Goal: Information Seeking & Learning: Learn about a topic

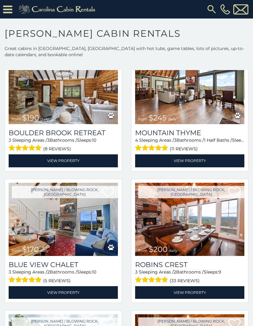
scroll to position [5169, 0]
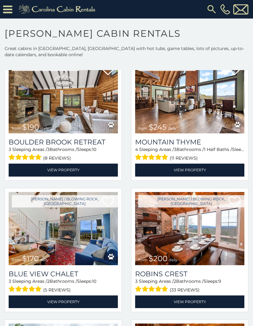
click at [95, 113] on img at bounding box center [63, 96] width 109 height 73
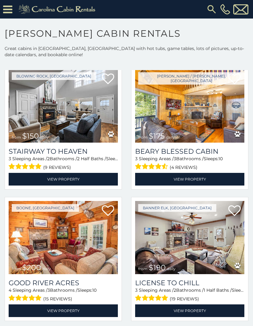
scroll to position [6079, 0]
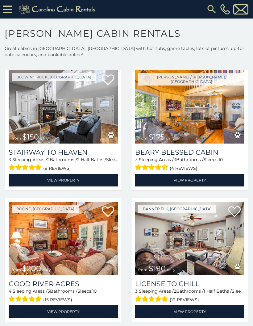
click at [43, 113] on img at bounding box center [63, 106] width 109 height 73
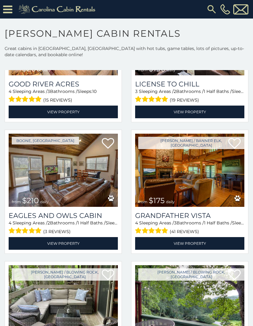
scroll to position [6280, 0]
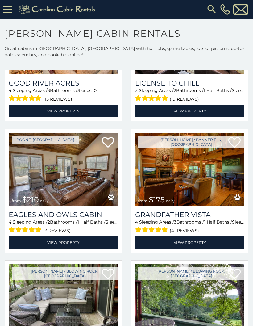
click at [204, 191] on img at bounding box center [189, 169] width 109 height 73
click at [188, 184] on img at bounding box center [189, 169] width 109 height 73
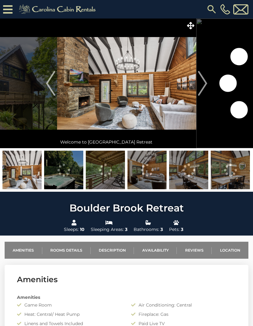
click at [204, 82] on img "Next" at bounding box center [202, 83] width 9 height 25
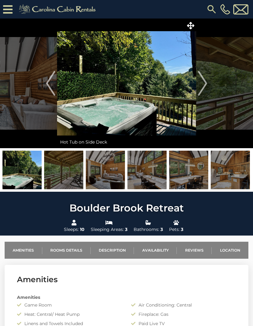
click at [203, 82] on img "Next" at bounding box center [202, 83] width 9 height 25
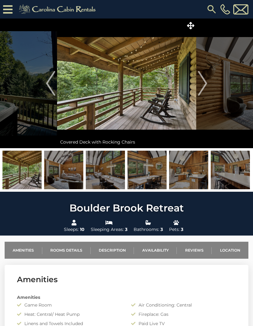
click at [205, 87] on img "Next" at bounding box center [202, 83] width 9 height 25
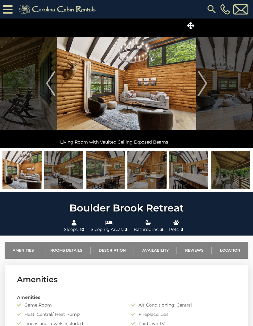
click at [204, 84] on img "Next" at bounding box center [202, 83] width 9 height 25
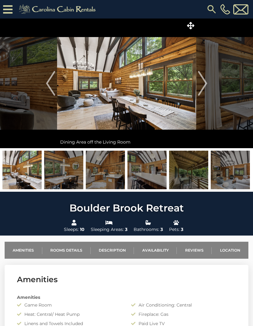
click at [205, 87] on img "Next" at bounding box center [202, 83] width 9 height 25
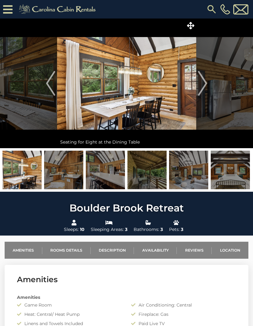
click at [204, 84] on img "Next" at bounding box center [202, 83] width 9 height 25
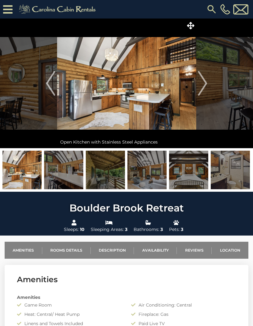
click at [202, 82] on img "Next" at bounding box center [202, 83] width 9 height 25
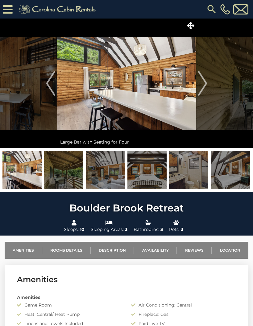
click at [203, 83] on img "Next" at bounding box center [202, 83] width 9 height 25
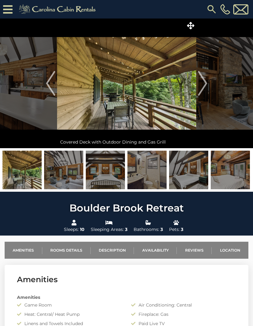
click at [202, 84] on img "Next" at bounding box center [202, 83] width 9 height 25
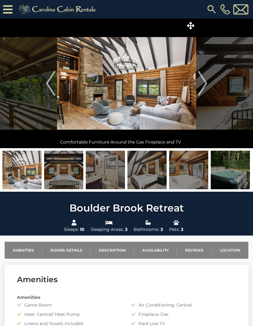
click at [204, 83] on img "Next" at bounding box center [202, 83] width 9 height 25
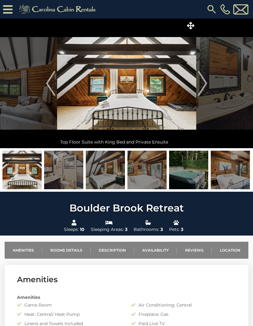
click at [203, 87] on img "Next" at bounding box center [202, 83] width 9 height 25
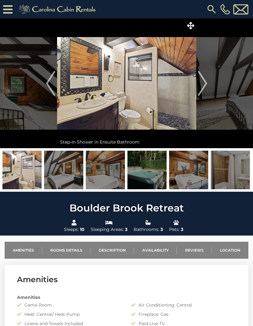
click at [204, 81] on img "Next" at bounding box center [202, 83] width 9 height 25
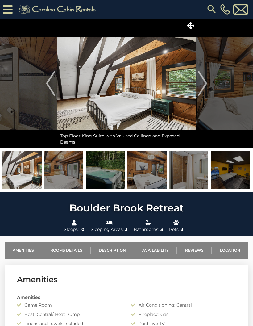
click at [205, 84] on img "Next" at bounding box center [202, 83] width 9 height 25
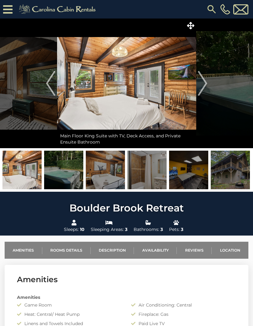
click at [205, 84] on img "Next" at bounding box center [202, 83] width 9 height 25
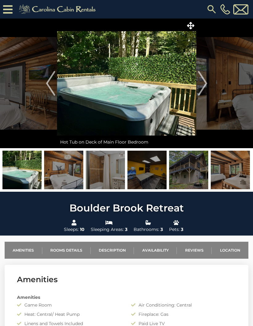
click at [205, 83] on img "Next" at bounding box center [202, 83] width 9 height 25
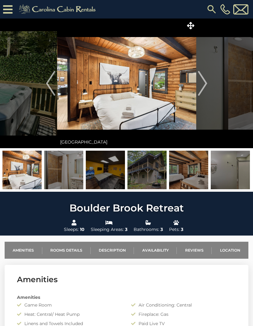
click at [204, 81] on img "Next" at bounding box center [202, 83] width 9 height 25
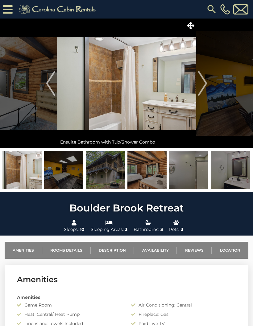
click at [203, 87] on img "Next" at bounding box center [202, 83] width 9 height 25
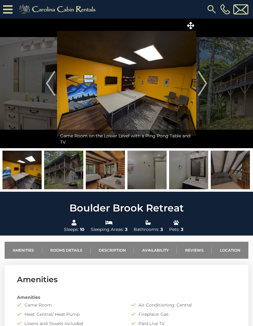
click at [206, 83] on img "Next" at bounding box center [202, 83] width 9 height 25
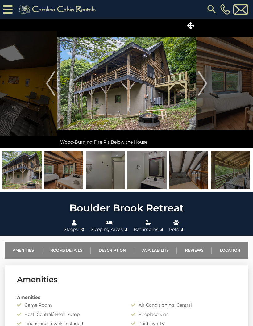
click at [207, 86] on img "Next" at bounding box center [202, 83] width 9 height 25
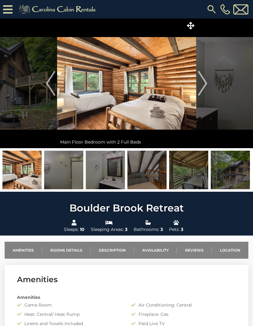
click at [204, 84] on img "Next" at bounding box center [202, 83] width 9 height 25
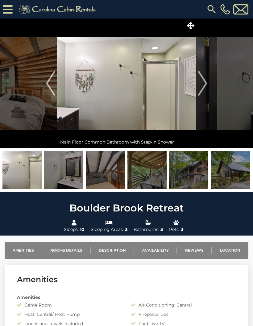
click at [205, 87] on img "Next" at bounding box center [202, 83] width 9 height 25
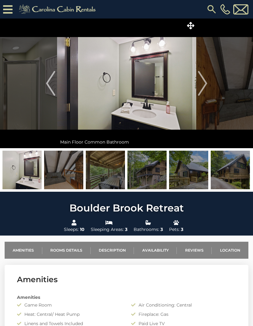
click at [205, 84] on img "Next" at bounding box center [202, 83] width 9 height 25
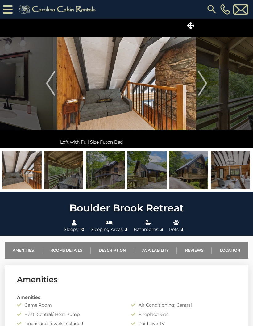
click at [204, 81] on img "Next" at bounding box center [202, 83] width 9 height 25
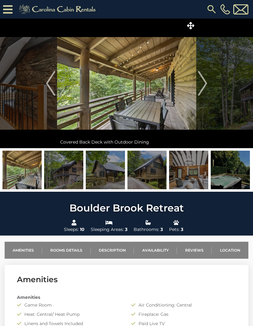
click at [47, 79] on img "Previous" at bounding box center [50, 83] width 9 height 25
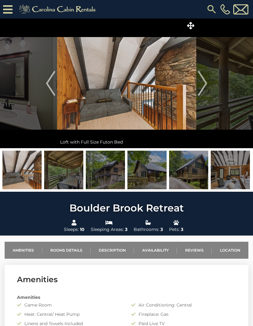
click at [204, 77] on img "Next" at bounding box center [202, 83] width 9 height 25
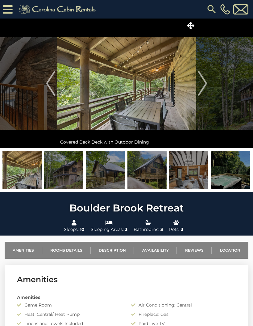
click at [205, 84] on img "Next" at bounding box center [202, 83] width 9 height 25
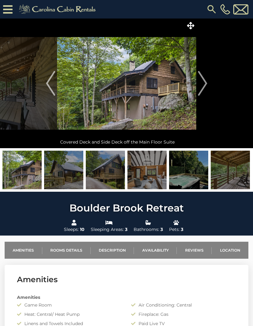
click at [206, 84] on img "Next" at bounding box center [202, 83] width 9 height 25
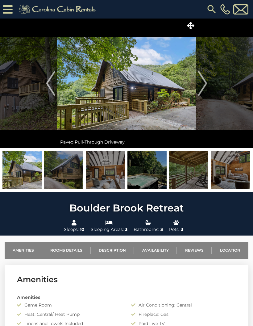
click at [208, 80] on button "Next" at bounding box center [202, 84] width 13 height 130
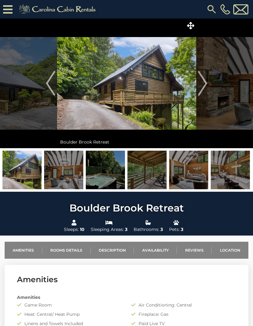
click at [206, 87] on img "Next" at bounding box center [202, 83] width 9 height 25
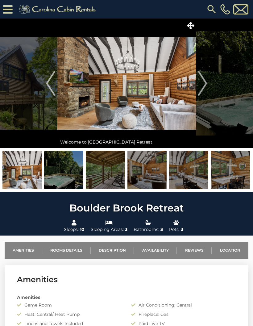
click at [204, 84] on img "Next" at bounding box center [202, 83] width 9 height 25
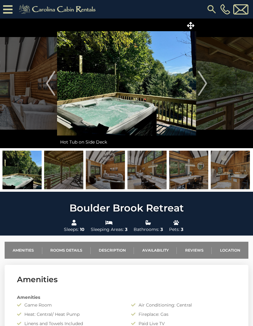
click at [204, 89] on img "Next" at bounding box center [202, 83] width 9 height 25
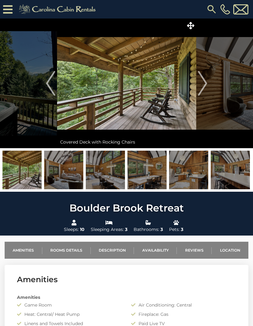
click at [204, 82] on img "Next" at bounding box center [202, 83] width 9 height 25
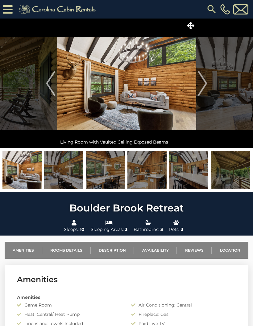
click at [203, 83] on img "Next" at bounding box center [202, 83] width 9 height 25
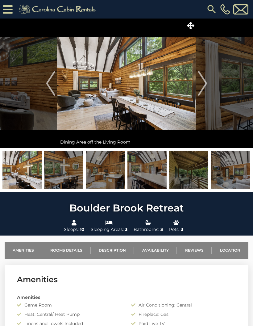
click at [203, 83] on img "Next" at bounding box center [202, 83] width 9 height 25
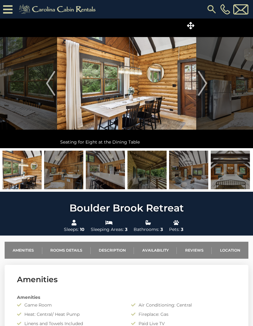
click at [207, 87] on img "Next" at bounding box center [202, 83] width 9 height 25
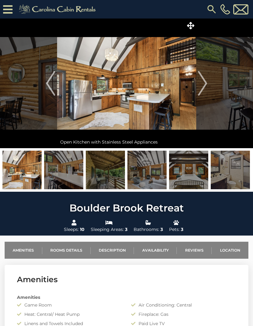
click at [206, 88] on img "Next" at bounding box center [202, 83] width 9 height 25
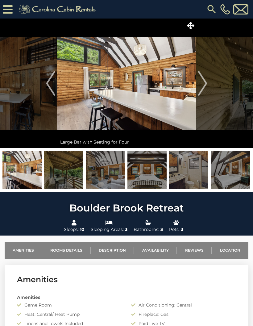
click at [205, 81] on img "Next" at bounding box center [202, 83] width 9 height 25
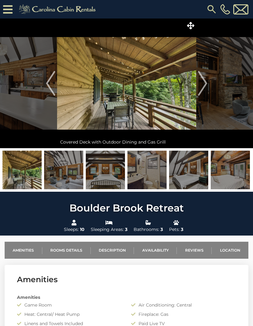
click at [205, 83] on img "Next" at bounding box center [202, 83] width 9 height 25
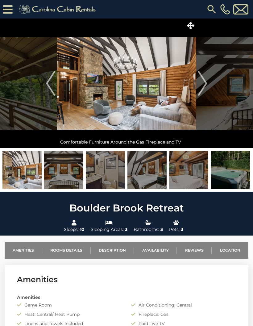
click at [206, 84] on img "Next" at bounding box center [202, 83] width 9 height 25
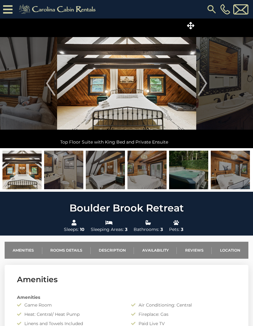
click at [206, 84] on img "Next" at bounding box center [202, 83] width 9 height 25
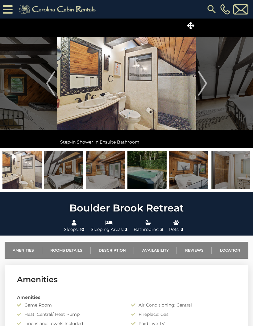
click at [205, 86] on img "Next" at bounding box center [202, 83] width 9 height 25
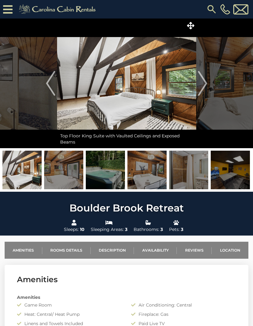
click at [205, 85] on img "Next" at bounding box center [202, 83] width 9 height 25
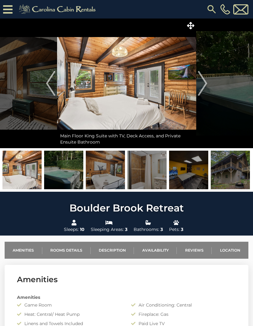
click at [199, 81] on img "Next" at bounding box center [202, 83] width 9 height 25
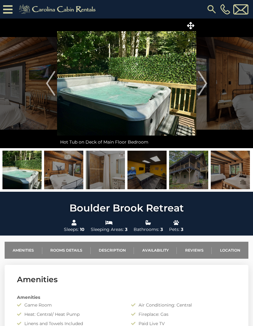
click at [199, 82] on img "Next" at bounding box center [202, 83] width 9 height 25
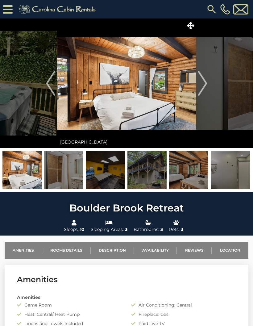
click at [197, 83] on button "Next" at bounding box center [202, 84] width 13 height 130
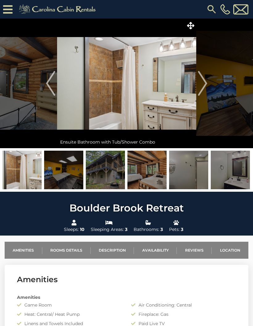
click at [204, 84] on img "Next" at bounding box center [202, 83] width 9 height 25
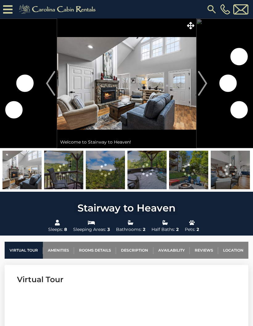
click at [205, 86] on img "Next" at bounding box center [202, 83] width 9 height 25
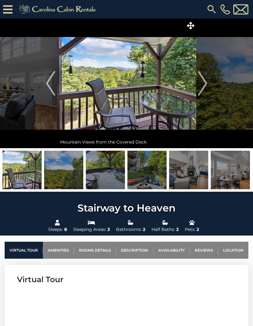
click at [206, 86] on img "Next" at bounding box center [202, 83] width 9 height 25
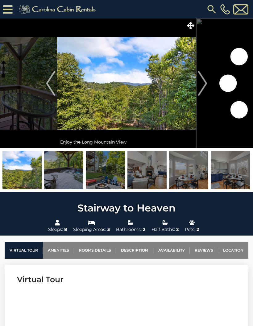
click at [205, 86] on img "Next" at bounding box center [202, 83] width 9 height 25
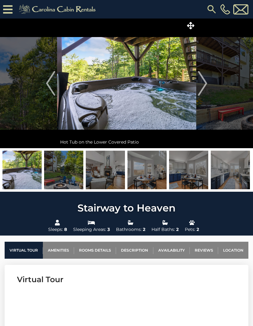
click at [205, 83] on img "Next" at bounding box center [202, 83] width 9 height 25
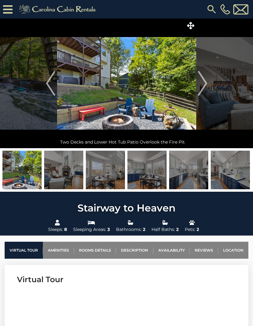
click at [204, 85] on img "Next" at bounding box center [202, 83] width 9 height 25
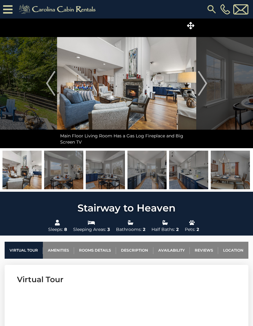
click at [203, 85] on img "Next" at bounding box center [202, 83] width 9 height 25
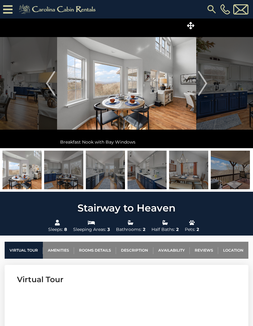
click at [202, 89] on img "Next" at bounding box center [202, 83] width 9 height 25
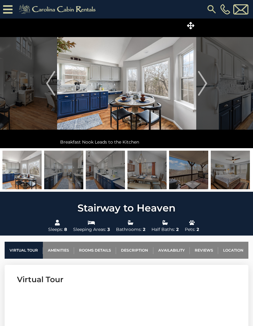
click at [203, 87] on img "Next" at bounding box center [202, 83] width 9 height 25
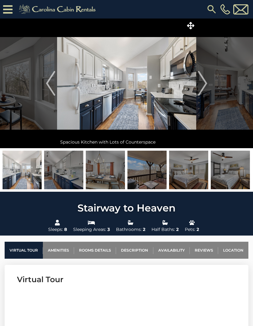
click at [202, 91] on img "Next" at bounding box center [202, 83] width 9 height 25
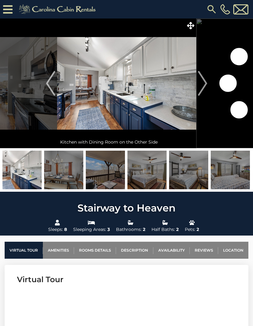
click at [199, 89] on img "Next" at bounding box center [202, 83] width 9 height 25
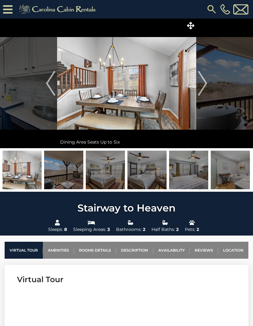
click at [200, 88] on img "Next" at bounding box center [202, 83] width 9 height 25
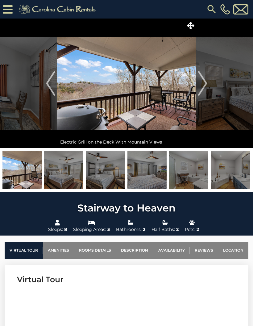
click at [201, 87] on img "Next" at bounding box center [202, 83] width 9 height 25
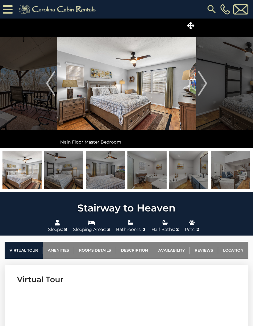
click at [202, 87] on img "Next" at bounding box center [202, 83] width 9 height 25
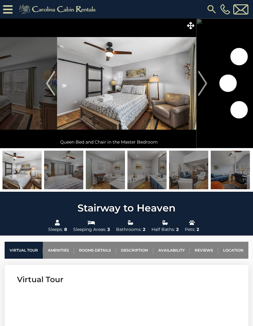
click at [202, 87] on img "Next" at bounding box center [202, 83] width 9 height 25
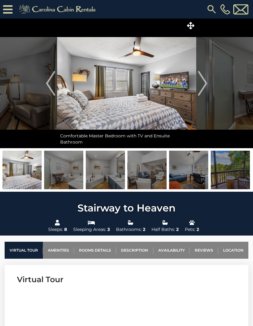
click at [203, 85] on img "Next" at bounding box center [202, 83] width 9 height 25
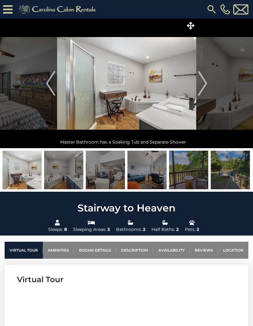
click at [204, 88] on img "Next" at bounding box center [202, 83] width 9 height 25
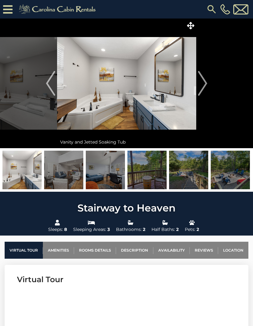
click at [201, 94] on img "Next" at bounding box center [202, 83] width 9 height 25
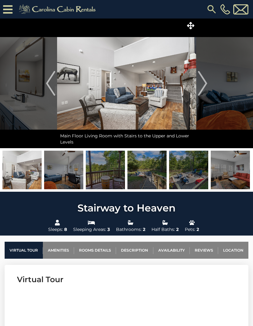
click at [202, 89] on img "Next" at bounding box center [202, 83] width 9 height 25
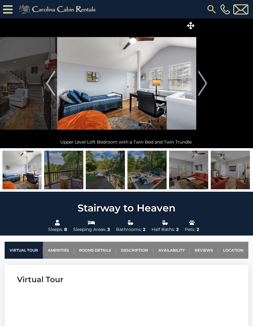
click at [201, 92] on img "Next" at bounding box center [202, 83] width 9 height 25
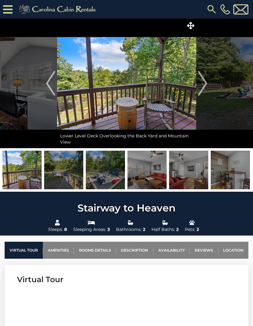
click at [200, 91] on img "Next" at bounding box center [202, 83] width 9 height 25
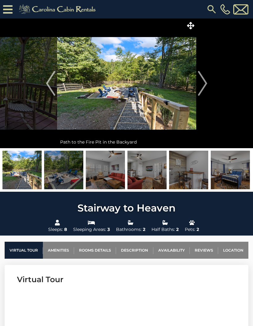
click at [204, 92] on img "Next" at bounding box center [202, 83] width 9 height 25
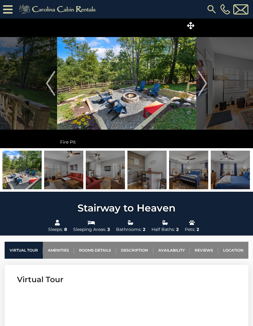
click at [204, 81] on img "Next" at bounding box center [202, 83] width 9 height 25
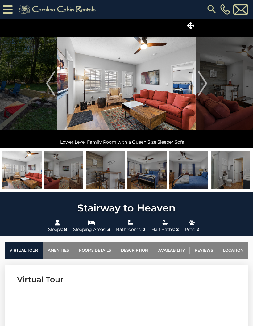
click at [207, 85] on img "Next" at bounding box center [202, 83] width 9 height 25
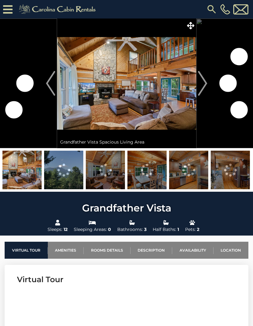
click at [205, 86] on img "Next" at bounding box center [202, 83] width 9 height 25
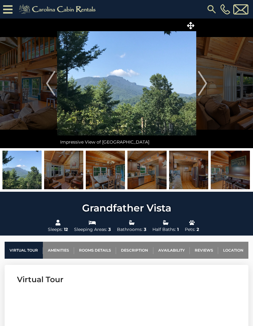
click at [204, 89] on img "Next" at bounding box center [202, 83] width 9 height 25
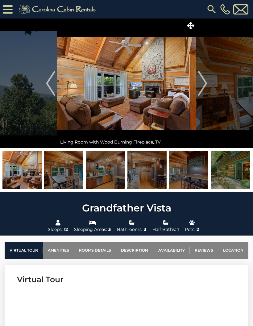
click at [205, 84] on img "Next" at bounding box center [202, 83] width 9 height 25
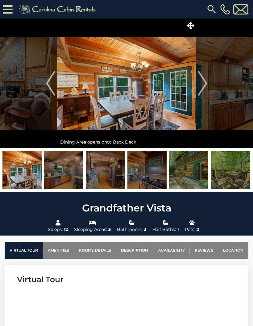
click at [205, 83] on img "Next" at bounding box center [202, 83] width 9 height 25
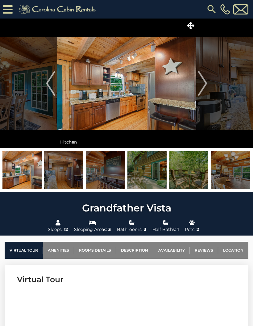
click at [207, 84] on img "Next" at bounding box center [202, 83] width 9 height 25
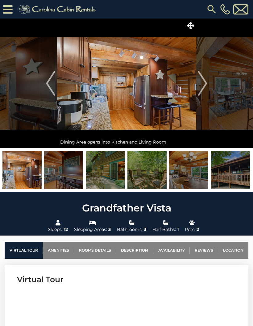
click at [206, 85] on img "Next" at bounding box center [202, 83] width 9 height 25
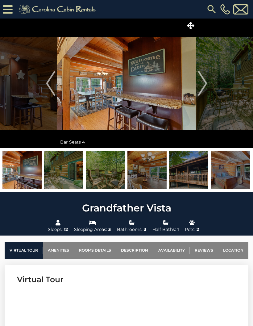
click at [205, 87] on img "Next" at bounding box center [202, 83] width 9 height 25
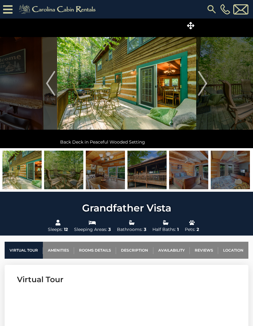
click at [204, 88] on img "Next" at bounding box center [202, 83] width 9 height 25
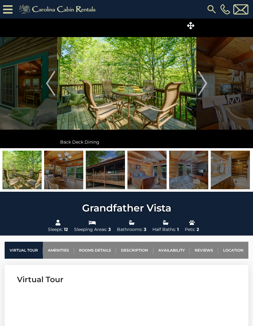
click at [203, 87] on img "Next" at bounding box center [202, 83] width 9 height 25
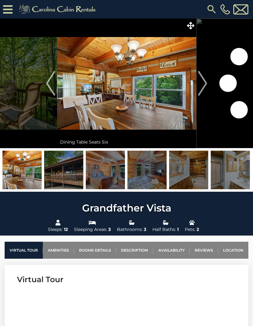
click at [202, 88] on img "Next" at bounding box center [202, 83] width 9 height 25
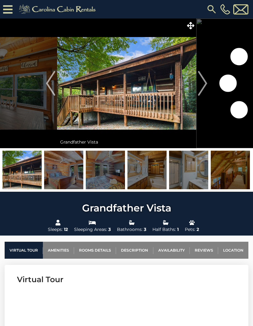
click at [203, 87] on img "Next" at bounding box center [202, 83] width 9 height 25
